Goal: Task Accomplishment & Management: Use online tool/utility

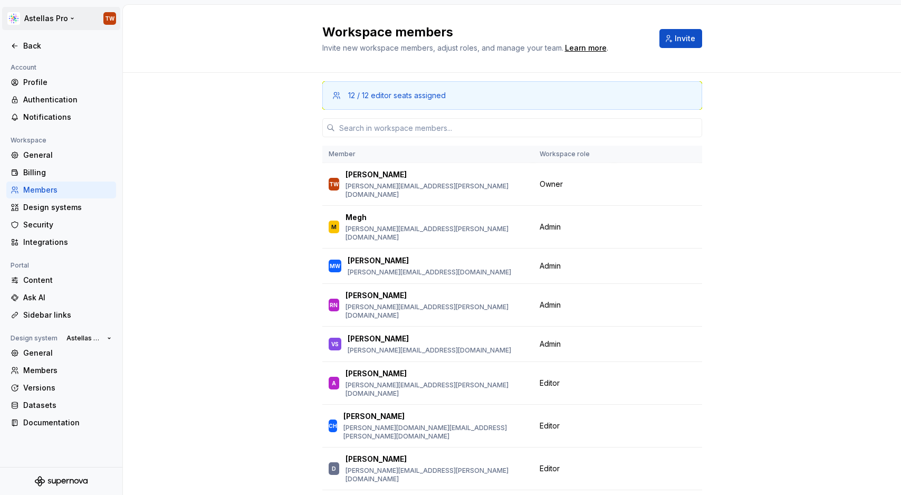
click at [53, 20] on html "Astellas Pro TW Back Account Profile Authentication Notifications Workspace Gen…" at bounding box center [450, 247] width 901 height 495
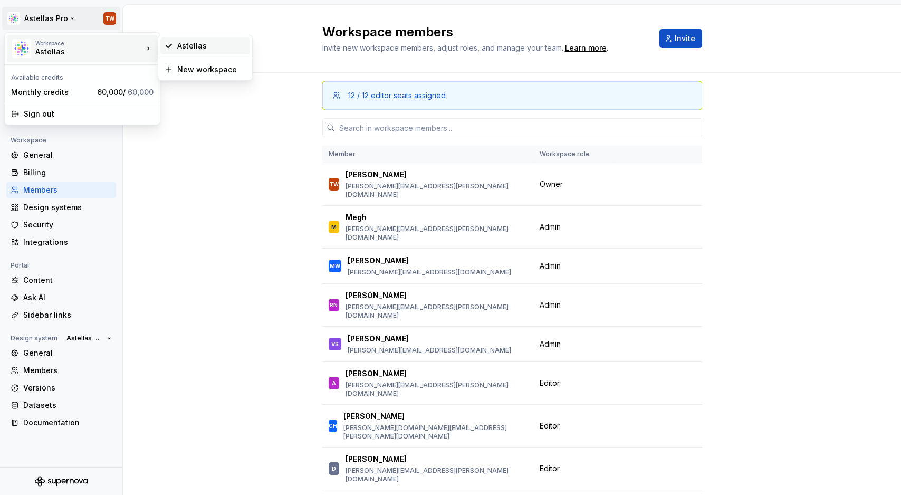
click at [210, 50] on div "Astellas" at bounding box center [211, 46] width 69 height 11
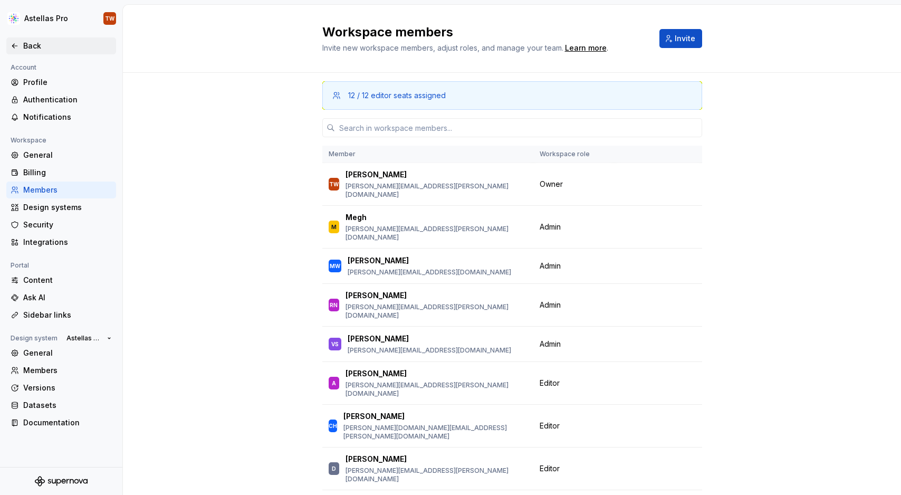
click at [35, 39] on div "Back" at bounding box center [61, 45] width 110 height 17
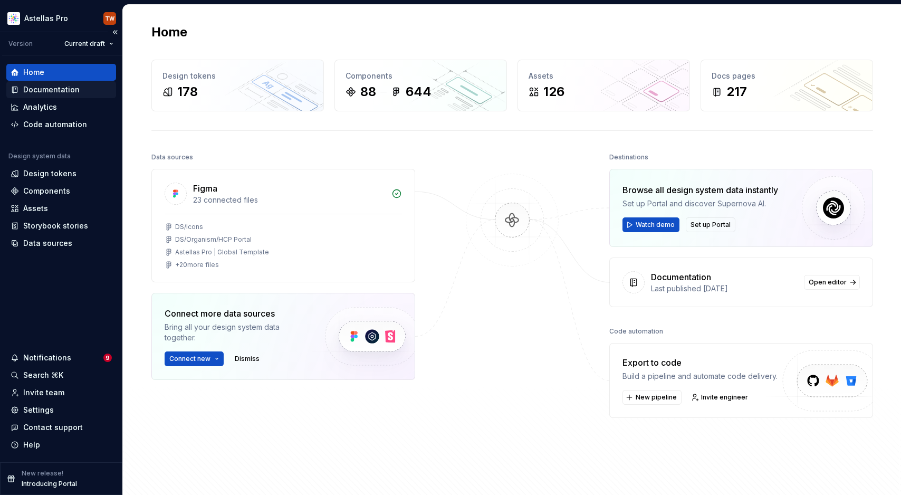
click at [51, 86] on div "Documentation" at bounding box center [51, 89] width 56 height 11
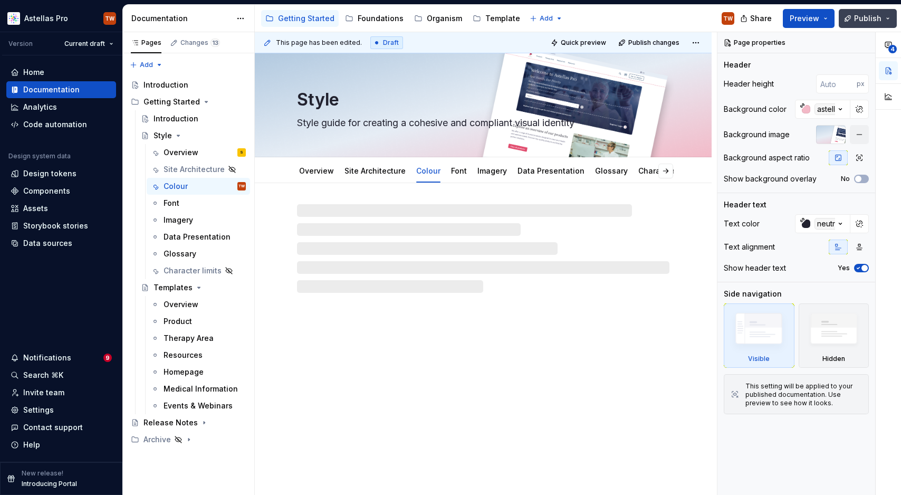
click at [862, 22] on span "Publish" at bounding box center [867, 18] width 27 height 11
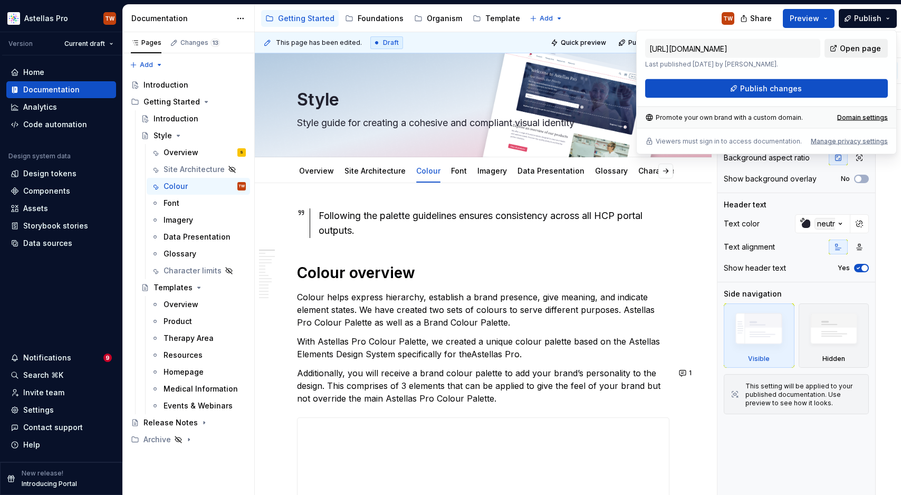
click at [846, 52] on span "Open page" at bounding box center [860, 48] width 41 height 11
type textarea "*"
